Goal: Information Seeking & Learning: Find contact information

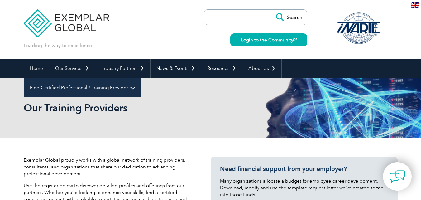
click at [141, 78] on link "Find Certified Professional / Training Provider" at bounding box center [82, 87] width 117 height 19
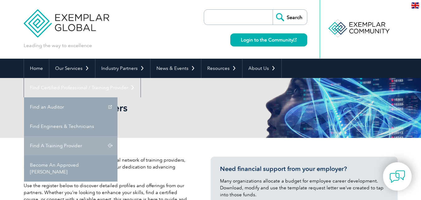
click at [117, 136] on link "Find A Training Provider" at bounding box center [70, 145] width 93 height 19
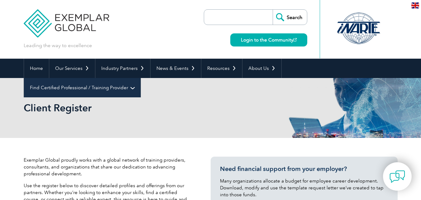
click at [141, 78] on link "Find Certified Professional / Training Provider" at bounding box center [82, 87] width 117 height 19
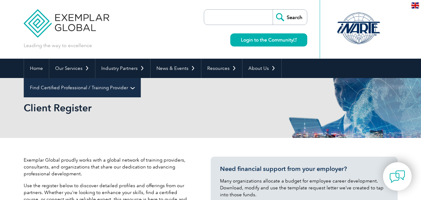
click at [141, 78] on link "Find Certified Professional / Training Provider" at bounding box center [82, 87] width 117 height 19
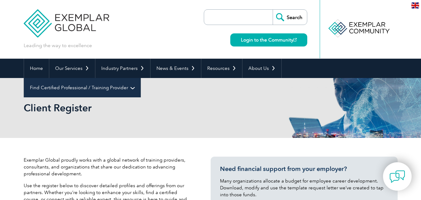
click at [141, 78] on link "Find Certified Professional / Training Provider" at bounding box center [82, 87] width 117 height 19
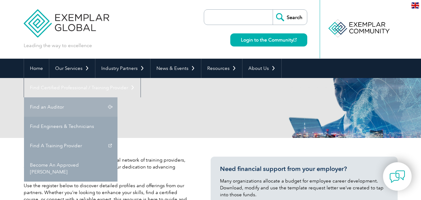
click at [117, 97] on link "Find an Auditor" at bounding box center [70, 106] width 93 height 19
